Goal: Task Accomplishment & Management: Use online tool/utility

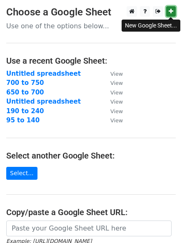
click at [169, 12] on icon at bounding box center [170, 11] width 5 height 6
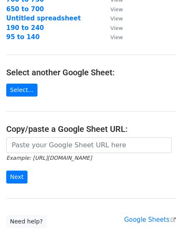
scroll to position [135, 0]
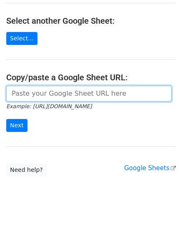
click at [48, 93] on input "url" at bounding box center [88, 94] width 165 height 16
paste input "https://docs.google.com/spreadsheets/d/1P9v95RLkGZeq6V2NJ66Pan6vLTSnQwBNa6qZYv6…"
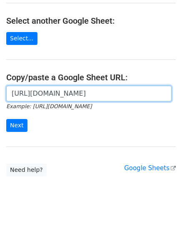
scroll to position [0, 187]
type input "https://docs.google.com/spreadsheets/d/1P9v95RLkGZeq6V2NJ66Pan6vLTSnQwBNa6qZYv6…"
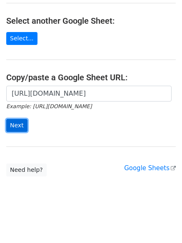
scroll to position [0, 0]
click at [16, 127] on input "Next" at bounding box center [16, 125] width 21 height 13
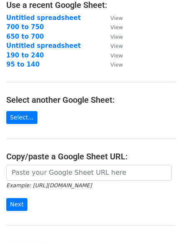
scroll to position [69, 0]
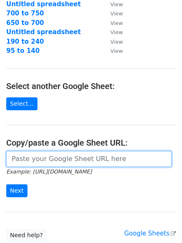
click at [46, 160] on input "url" at bounding box center [88, 159] width 165 height 16
paste input "unitedwindow1@gmail.com konrosdoor@gmail.com worldclassdesignsource@gmail.com c…"
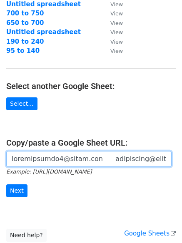
scroll to position [0, 4538]
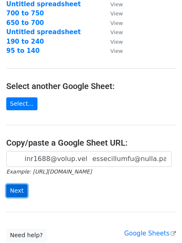
click at [18, 187] on input "Next" at bounding box center [16, 190] width 21 height 13
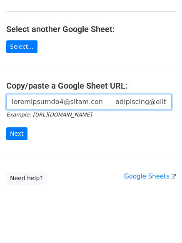
scroll to position [135, 0]
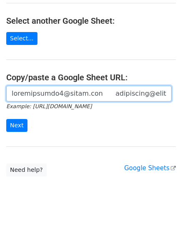
click at [45, 93] on input "url" at bounding box center [88, 94] width 165 height 16
paste input "https://docs.google.com/spreadsheets/d/1P9v95RLkGZeq6V2NJ66Pan6vLTSnQwBNa6qZYv6…"
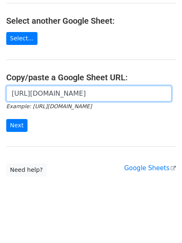
scroll to position [0, 187]
type input "https://docs.google.com/spreadsheets/d/1P9v95RLkGZeq6V2NJ66Pan6vLTSnQwBNa6qZYv6…"
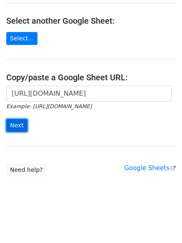
scroll to position [0, 0]
click at [16, 125] on input "Next" at bounding box center [16, 125] width 21 height 13
